Goal: Information Seeking & Learning: Learn about a topic

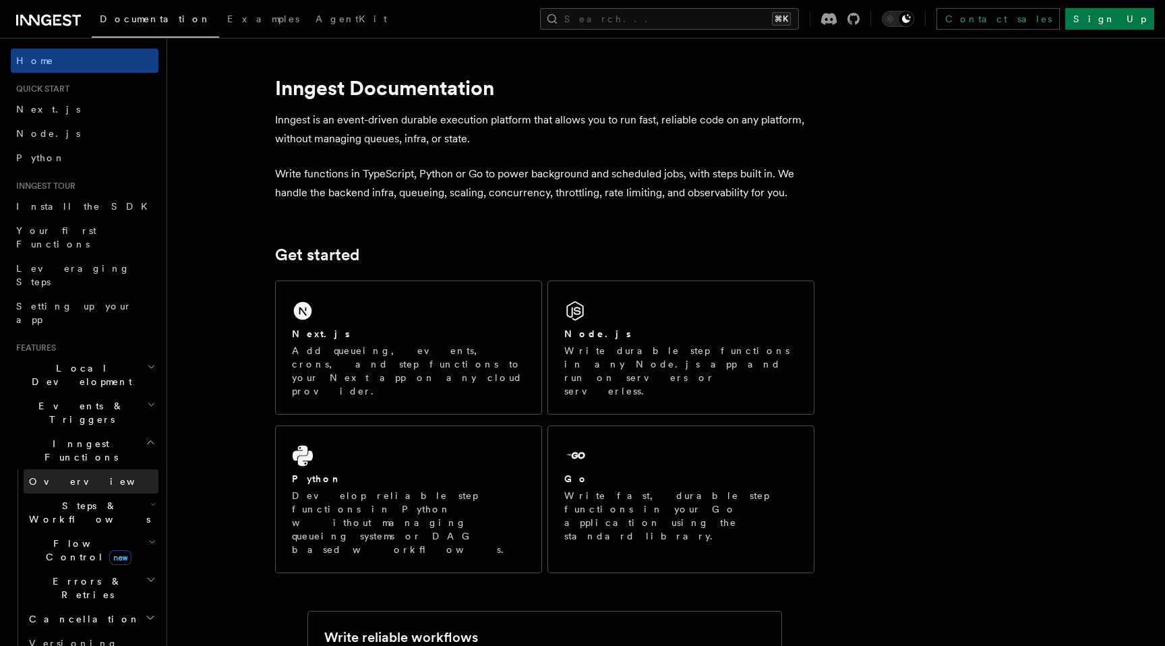
click at [71, 469] on link "Overview" at bounding box center [91, 481] width 135 height 24
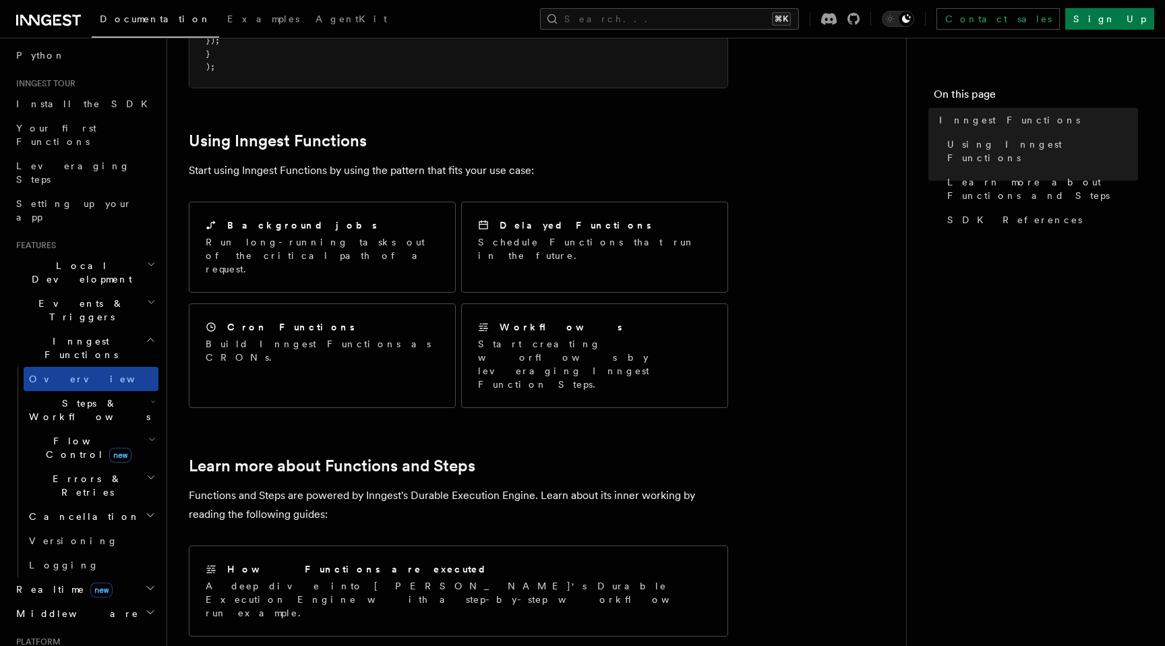
scroll to position [98, 0]
click at [148, 612] on icon "button" at bounding box center [150, 617] width 11 height 11
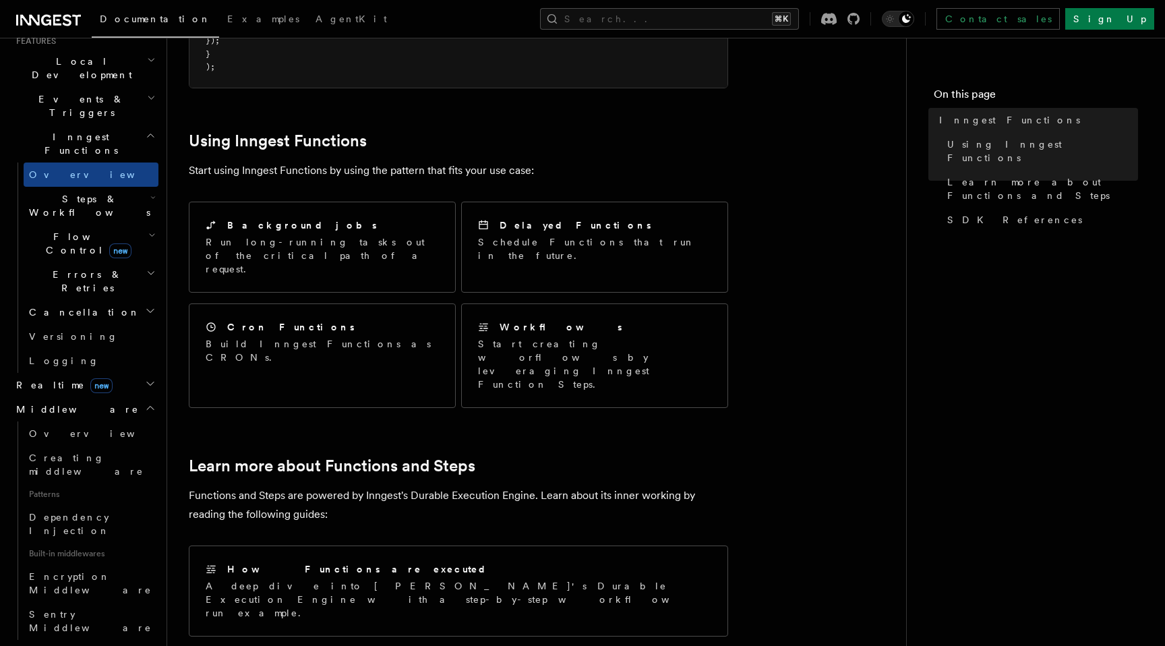
scroll to position [308, 0]
click at [148, 401] on icon "button" at bounding box center [150, 406] width 11 height 11
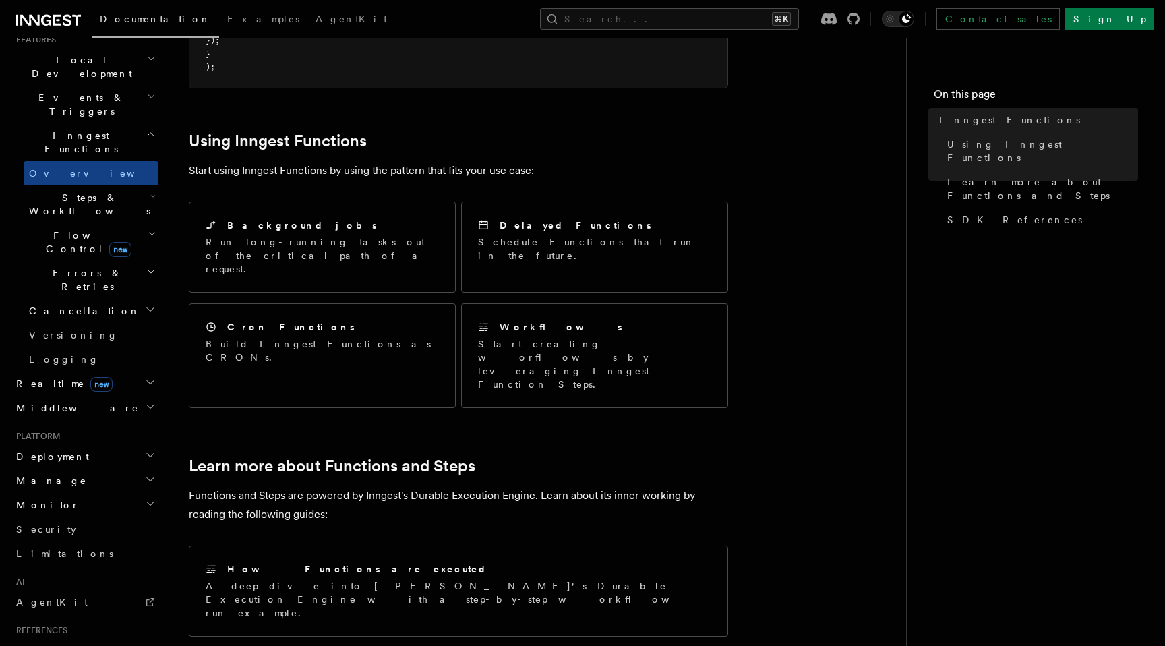
click at [150, 377] on icon "button" at bounding box center [150, 382] width 11 height 11
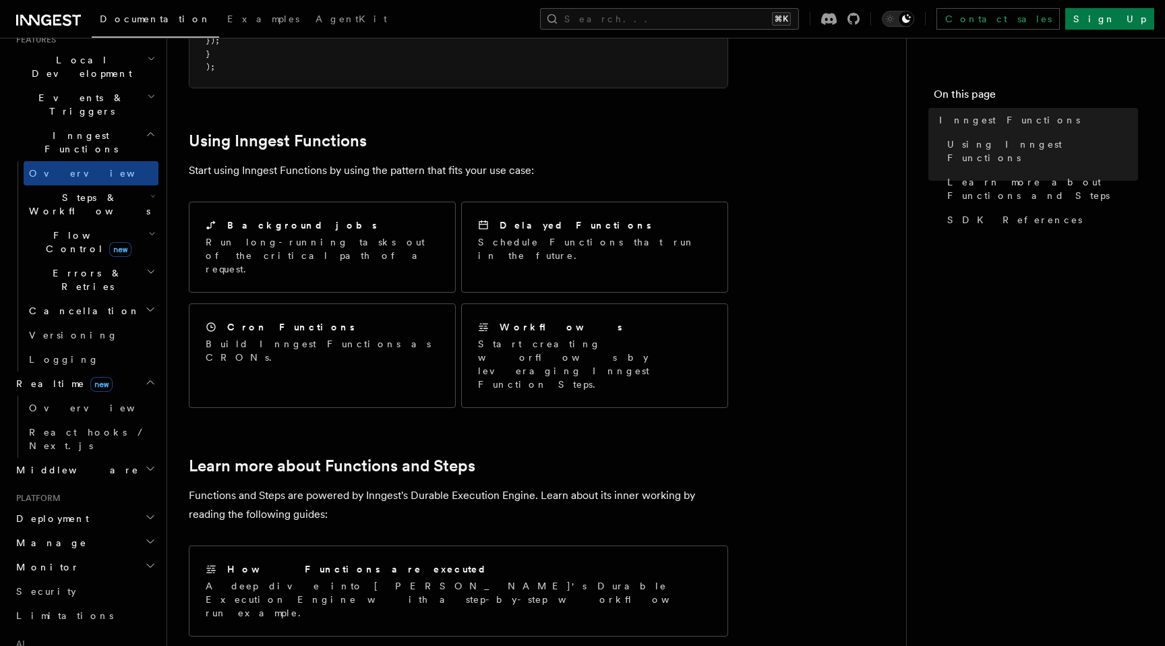
click at [150, 377] on icon "button" at bounding box center [150, 382] width 11 height 11
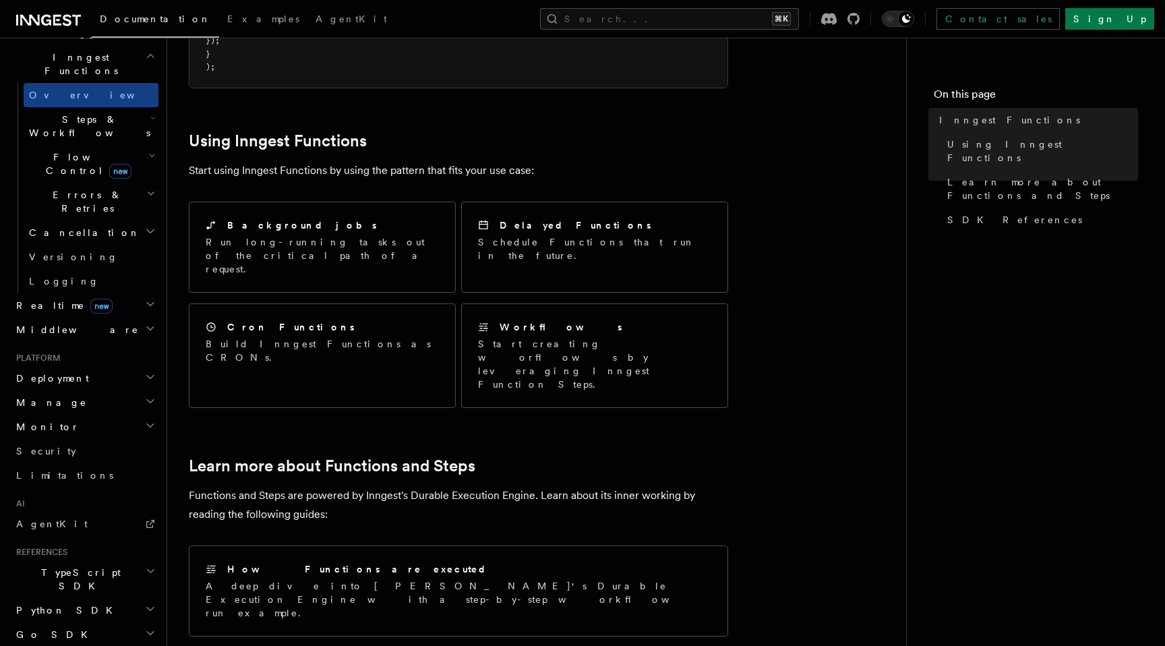
scroll to position [390, 0]
click at [150, 368] on icon "button" at bounding box center [150, 373] width 11 height 11
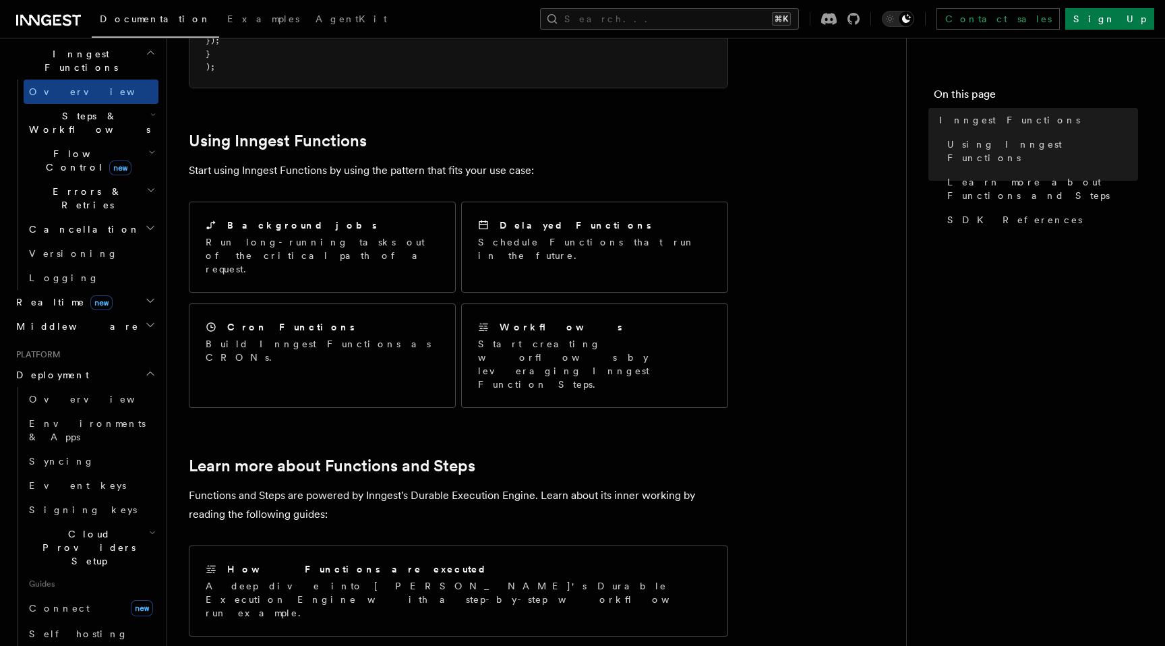
click at [150, 372] on icon "button" at bounding box center [150, 373] width 7 height 3
click at [152, 392] on icon "button" at bounding box center [150, 397] width 11 height 11
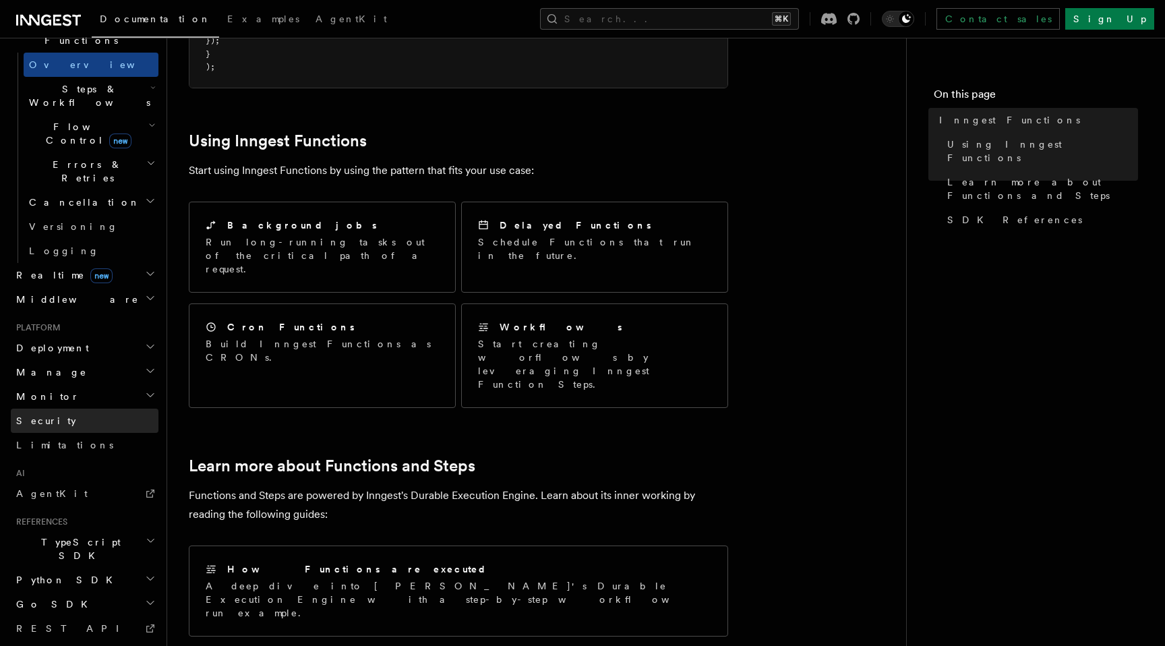
scroll to position [433, 0]
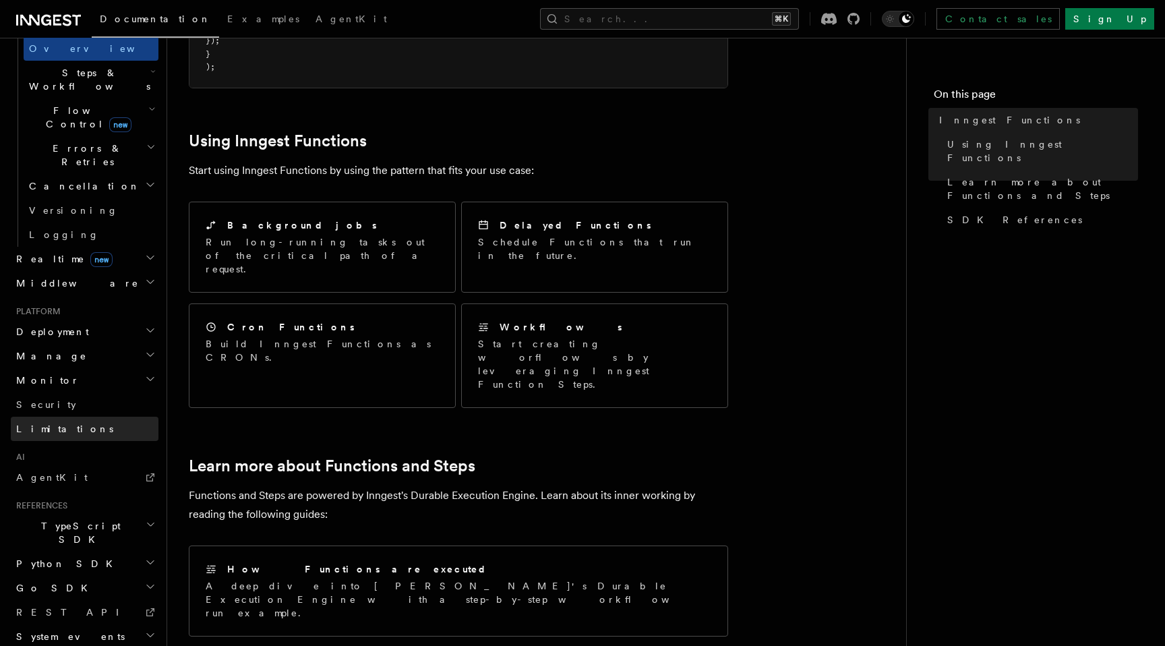
click at [131, 417] on link "Limitations" at bounding box center [85, 429] width 148 height 24
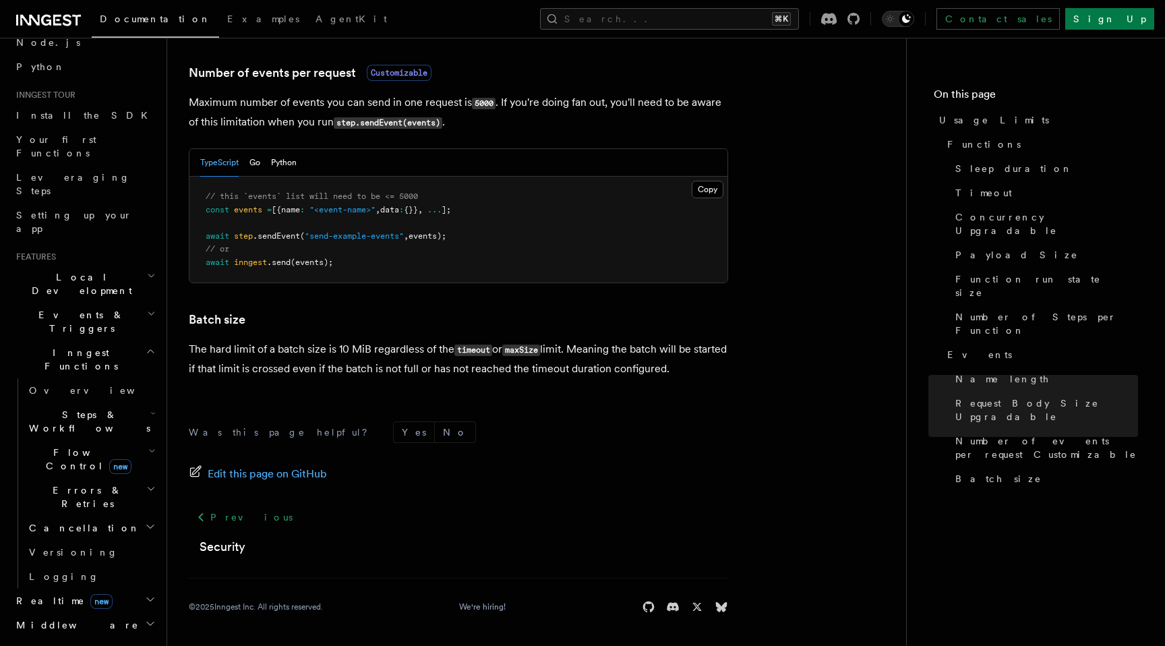
scroll to position [81, 0]
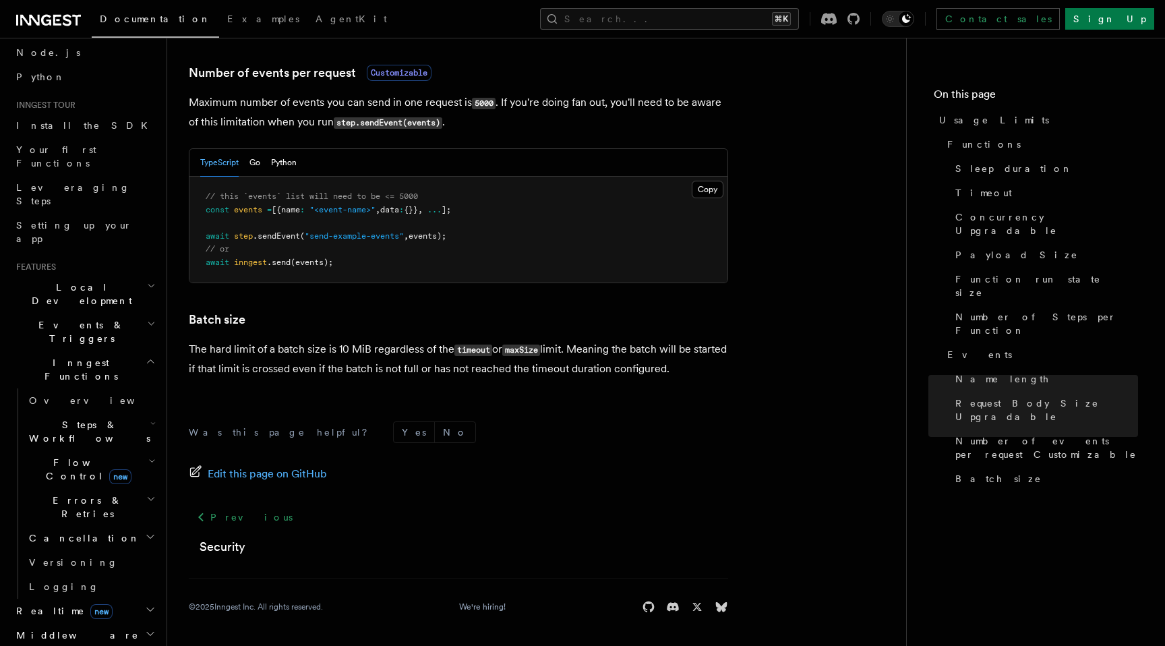
click at [150, 318] on icon "button" at bounding box center [151, 323] width 9 height 11
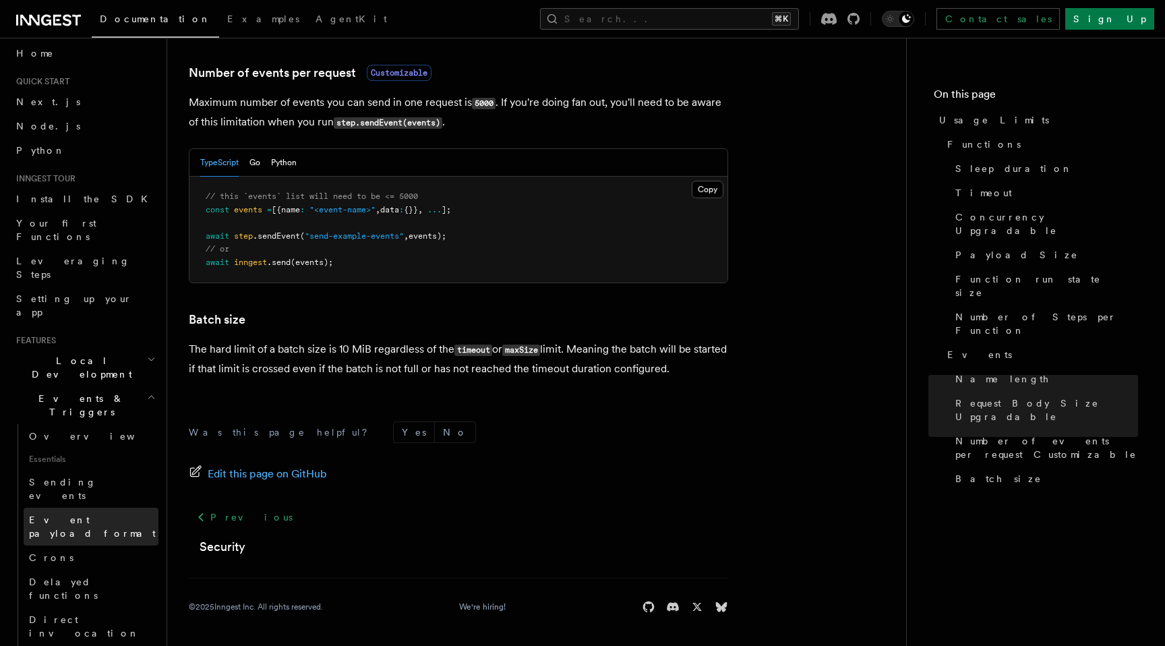
scroll to position [0, 0]
